Goal: Information Seeking & Learning: Learn about a topic

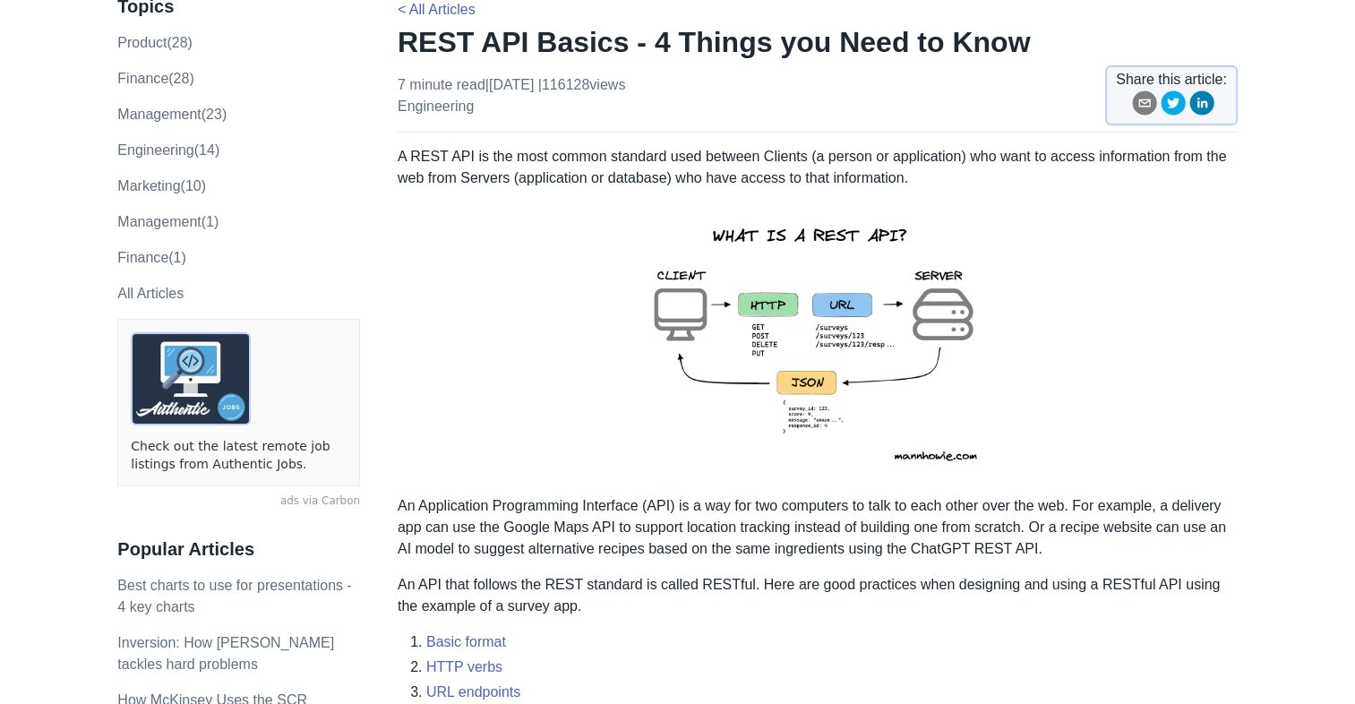
scroll to position [136, 0]
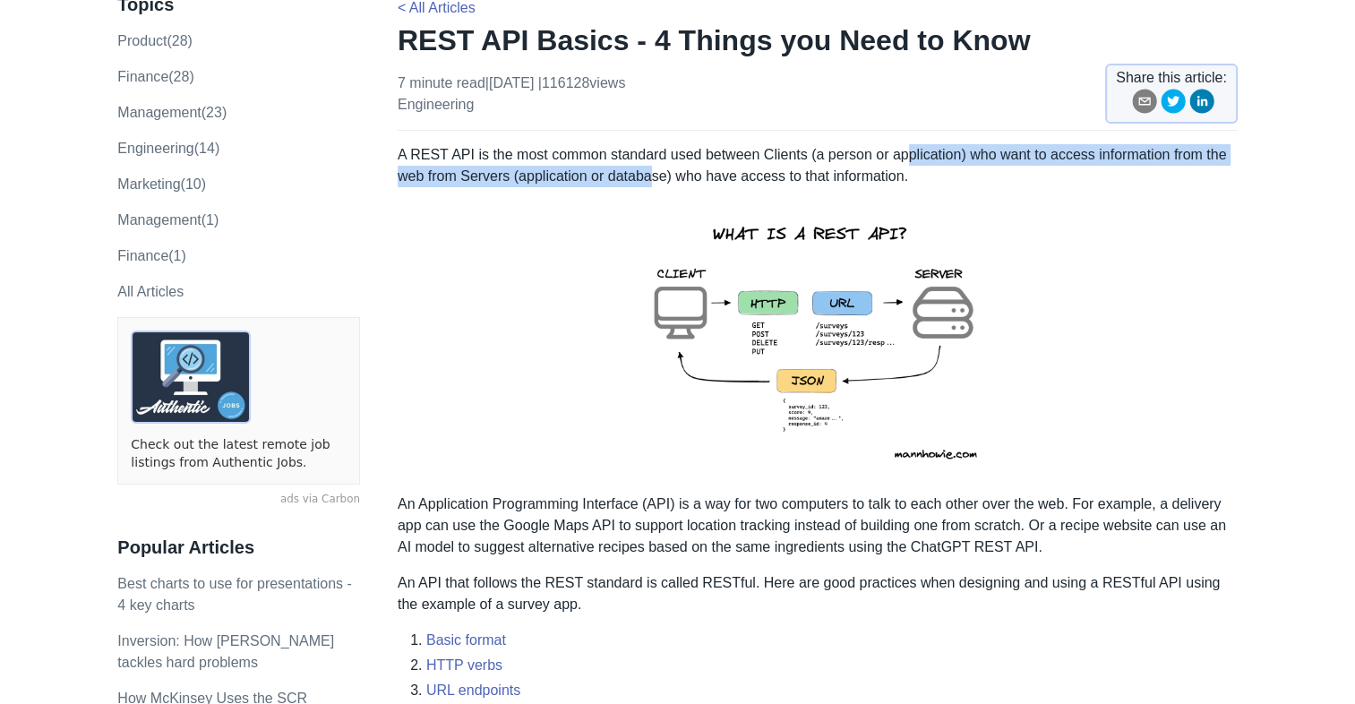
drag, startPoint x: 652, startPoint y: 165, endPoint x: 896, endPoint y: 160, distance: 243.6
click at [896, 160] on p "A REST API is the most common standard used between Clients (a person or applic…" at bounding box center [818, 165] width 840 height 43
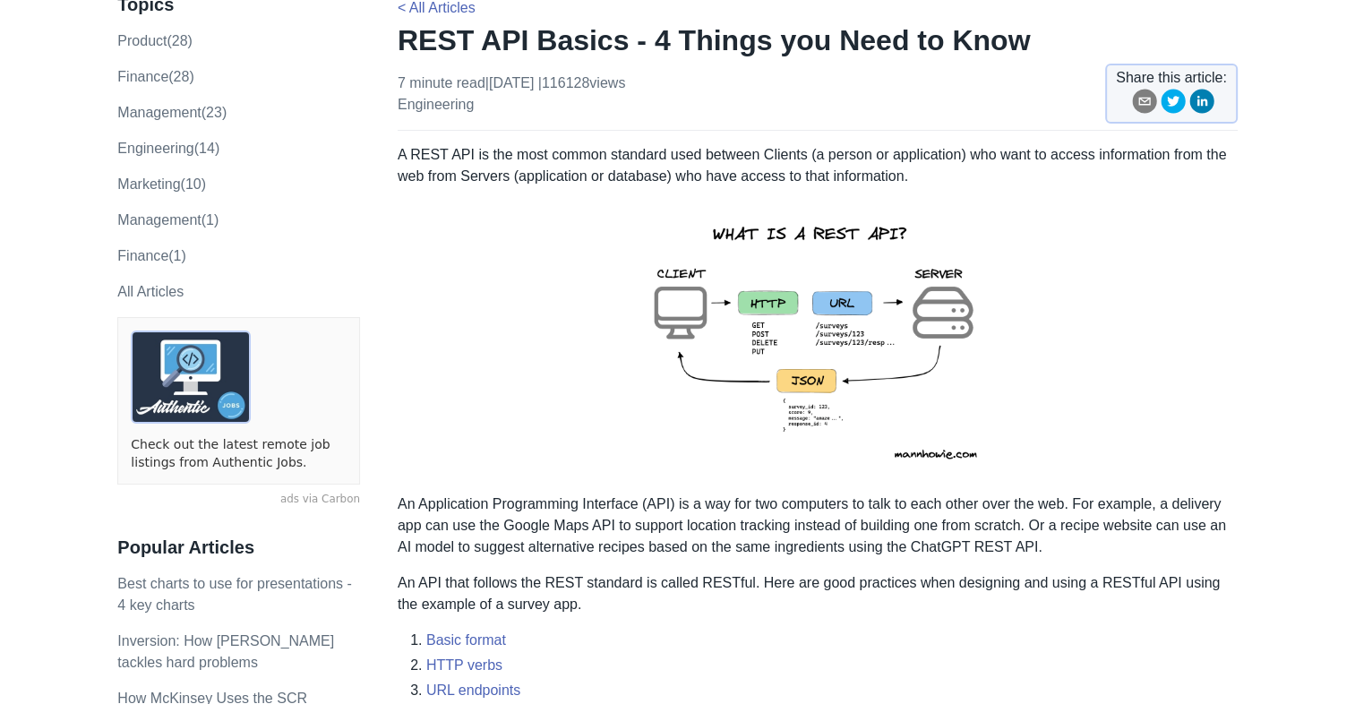
drag, startPoint x: 896, startPoint y: 160, endPoint x: 1033, endPoint y: 169, distance: 137.3
click at [1033, 169] on p "A REST API is the most common standard used between Clients (a person or applic…" at bounding box center [818, 165] width 840 height 43
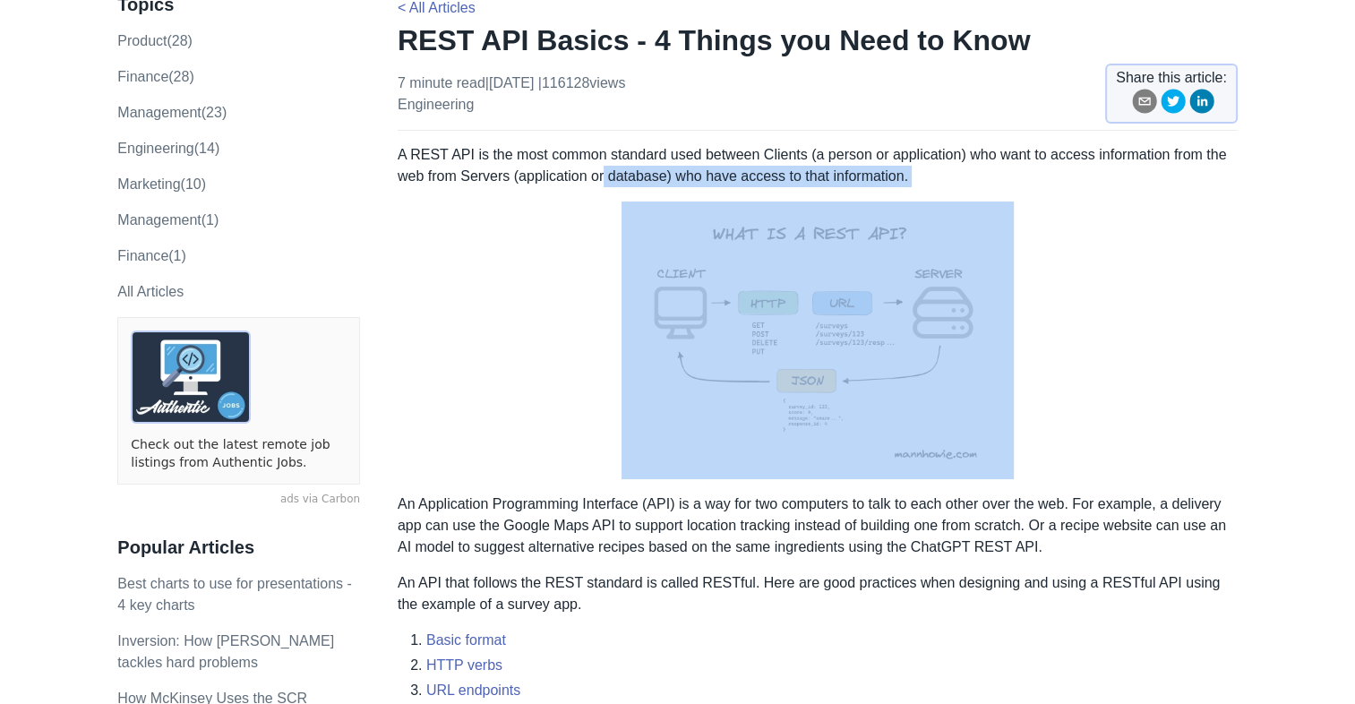
drag, startPoint x: 602, startPoint y: 177, endPoint x: 853, endPoint y: 191, distance: 251.1
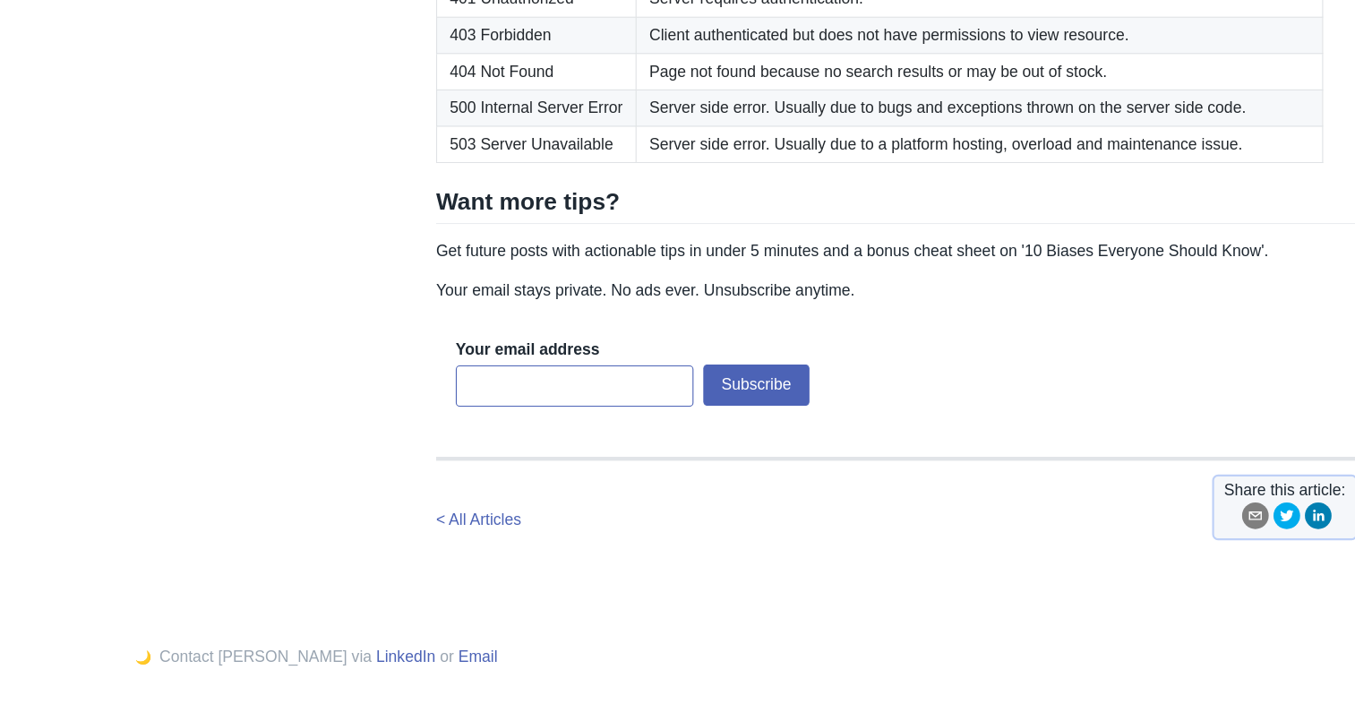
scroll to position [2938, 0]
drag, startPoint x: 409, startPoint y: 198, endPoint x: 441, endPoint y: 198, distance: 31.3
drag, startPoint x: 441, startPoint y: 198, endPoint x: 450, endPoint y: 231, distance: 34.6
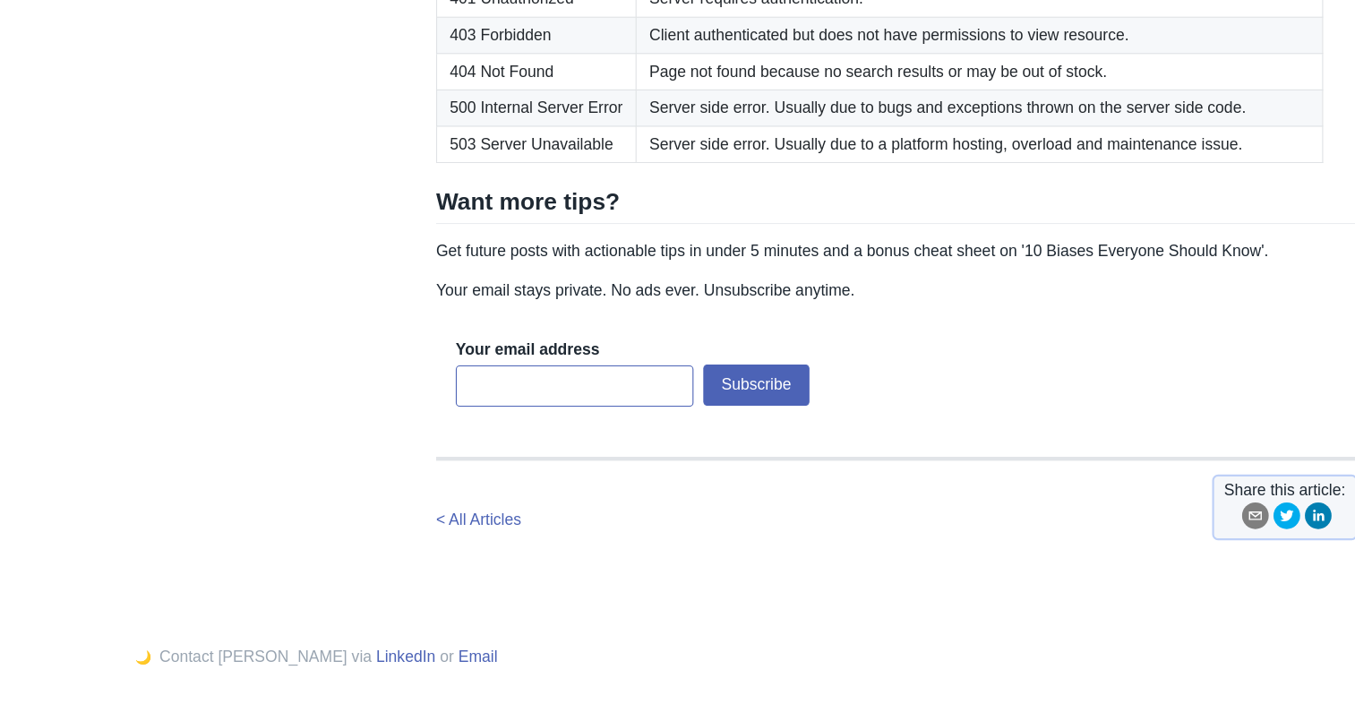
drag, startPoint x: 796, startPoint y: 230, endPoint x: 858, endPoint y: 227, distance: 61.8
drag, startPoint x: 858, startPoint y: 227, endPoint x: 1167, endPoint y: 229, distance: 309.0
drag, startPoint x: 405, startPoint y: 281, endPoint x: 538, endPoint y: 276, distance: 133.5
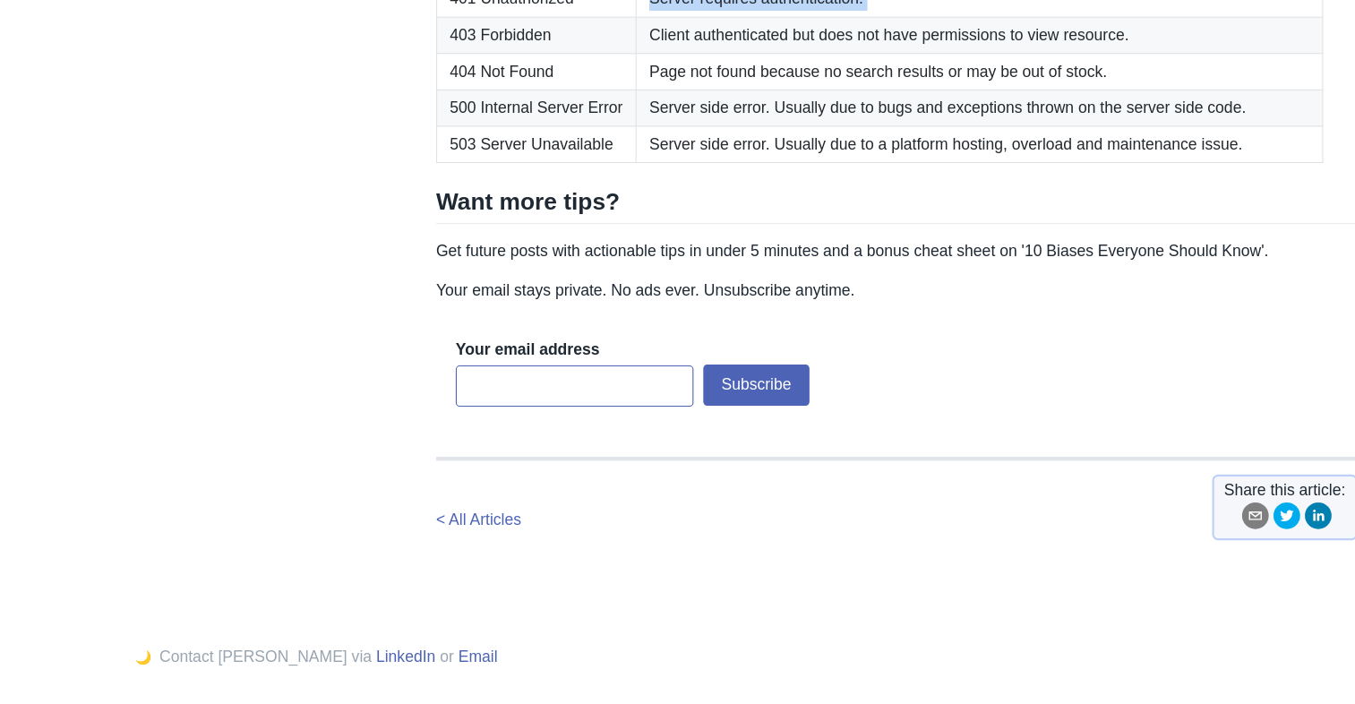
click at [538, 149] on tbody "200 OK Request was successful. 301 Moved Permanently For SEO purposes when a pa…" at bounding box center [802, 33] width 808 height 232
drag, startPoint x: 538, startPoint y: 276, endPoint x: 507, endPoint y: 300, distance: 39.6
click at [507, 49] on td "403 Forbidden" at bounding box center [489, 32] width 182 height 33
drag, startPoint x: 799, startPoint y: 298, endPoint x: 952, endPoint y: 304, distance: 153.2
click at [952, 49] on td "Client authenticated but does not have permissions to view resource." at bounding box center [892, 32] width 626 height 33
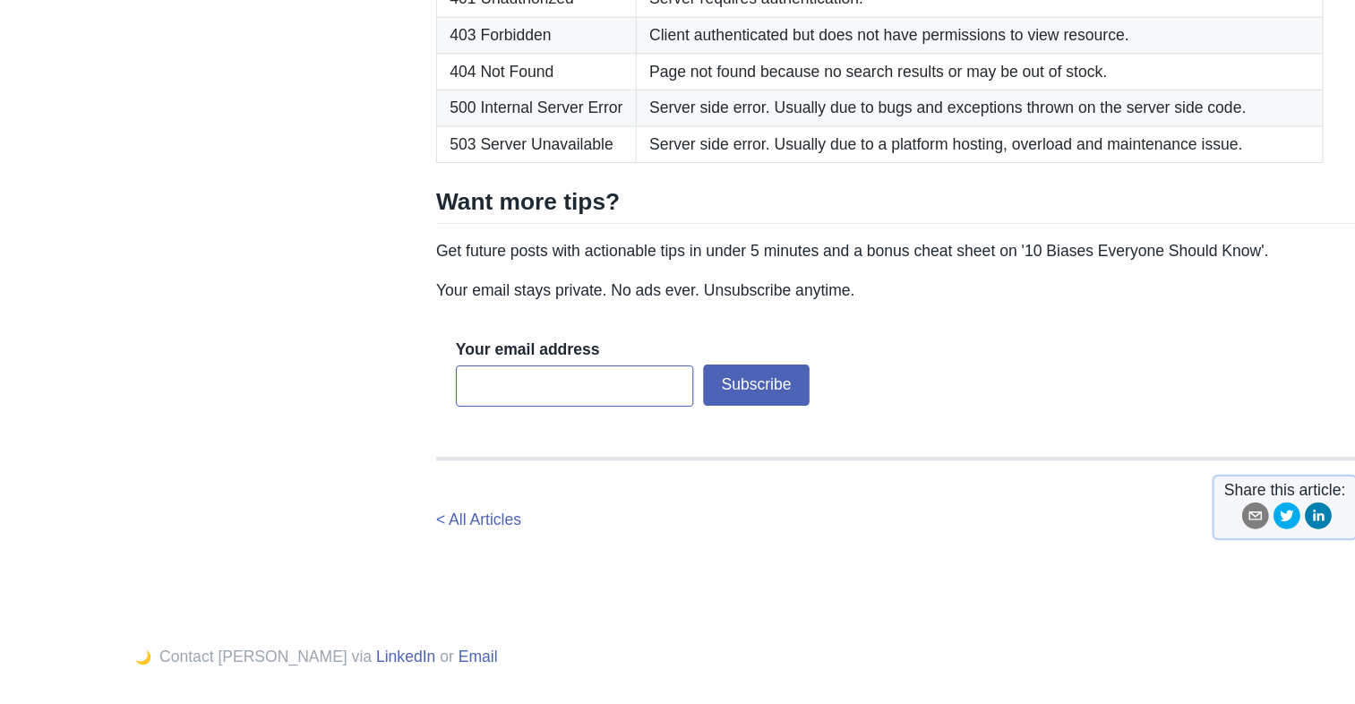
click at [515, 82] on td "404 Not Found" at bounding box center [489, 65] width 182 height 33
drag, startPoint x: 587, startPoint y: 362, endPoint x: 680, endPoint y: 355, distance: 92.5
click at [680, 116] on td "Server side error. Usually due to bugs and exceptions thrown on the server side…" at bounding box center [892, 98] width 626 height 33
drag, startPoint x: 680, startPoint y: 355, endPoint x: 656, endPoint y: 390, distance: 42.0
click at [656, 149] on td "Server side error. Usually due to a platform hosting, overload and maintenance …" at bounding box center [892, 132] width 626 height 33
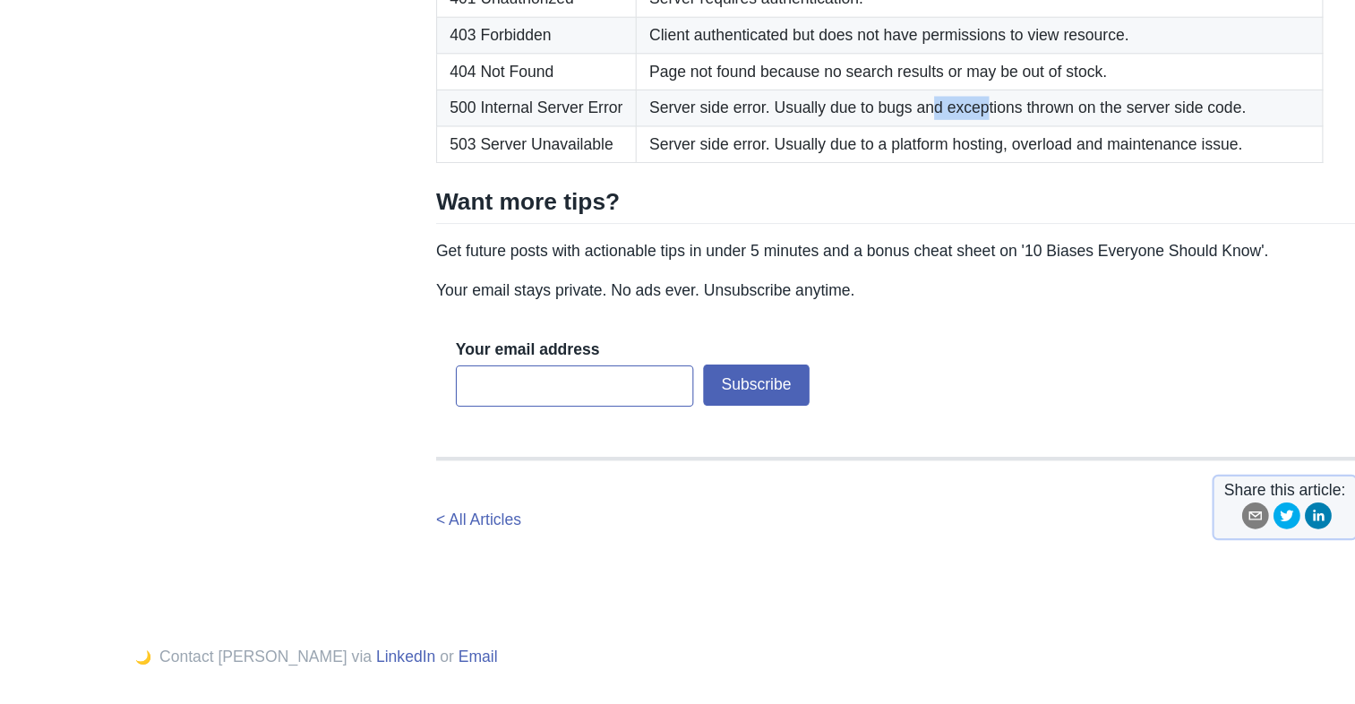
drag, startPoint x: 840, startPoint y: 357, endPoint x: 893, endPoint y: 357, distance: 52.8
click at [893, 116] on td "Server side error. Usually due to bugs and exceptions thrown on the server side…" at bounding box center [892, 98] width 626 height 33
drag, startPoint x: 1014, startPoint y: 361, endPoint x: 1089, endPoint y: 363, distance: 75.2
click at [1089, 116] on td "Server side error. Usually due to bugs and exceptions thrown on the server side…" at bounding box center [892, 98] width 626 height 33
drag, startPoint x: 807, startPoint y: 398, endPoint x: 906, endPoint y: 392, distance: 99.5
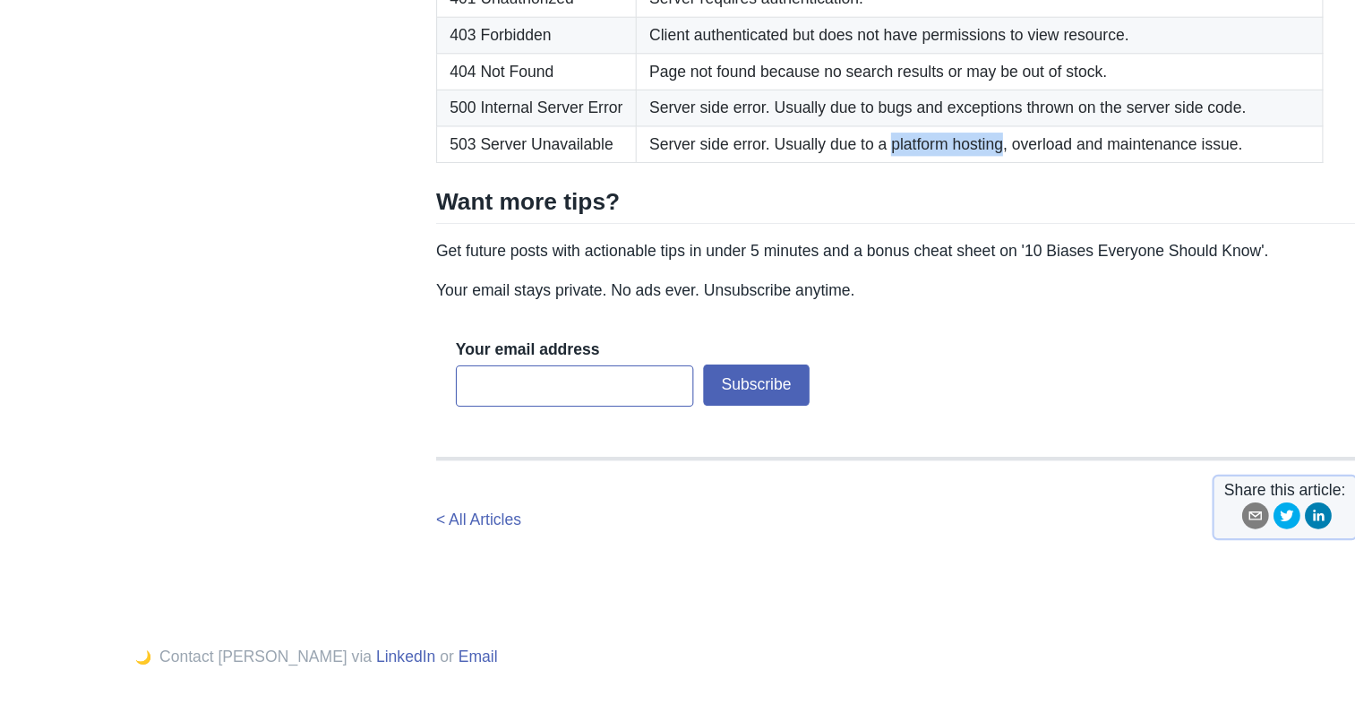
click at [906, 149] on td "Server side error. Usually due to a platform hosting, overload and maintenance …" at bounding box center [892, 132] width 626 height 33
drag, startPoint x: 906, startPoint y: 392, endPoint x: 845, endPoint y: 416, distance: 65.2
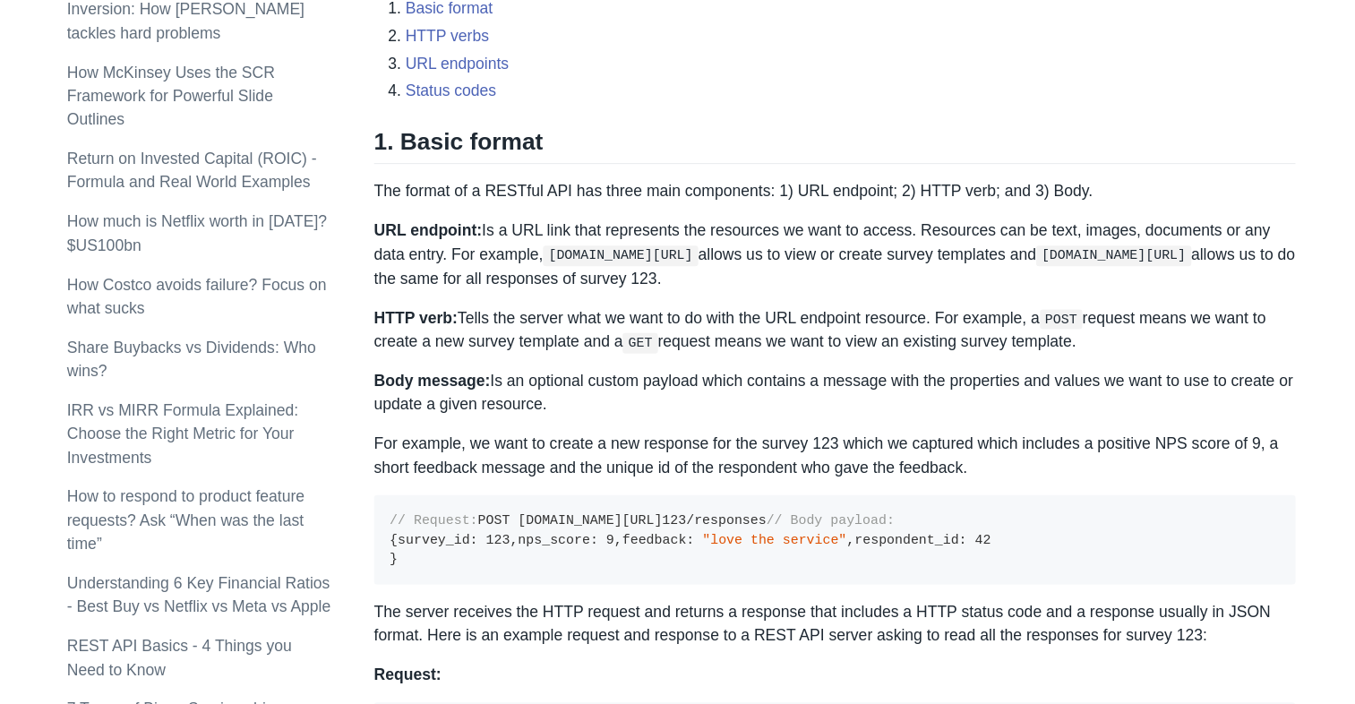
scroll to position [635, 0]
